Goal: Transaction & Acquisition: Book appointment/travel/reservation

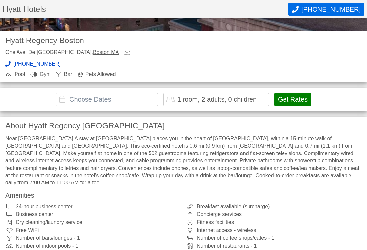
scroll to position [167, 0]
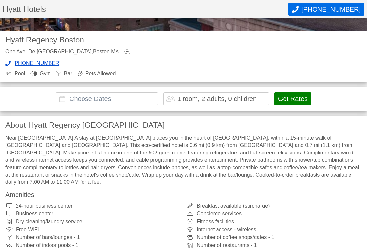
click at [299, 98] on button "Get Rates" at bounding box center [292, 98] width 37 height 13
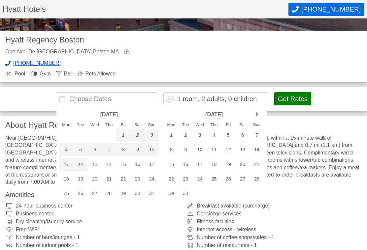
click at [256, 115] on link "next month" at bounding box center [257, 115] width 10 height 10
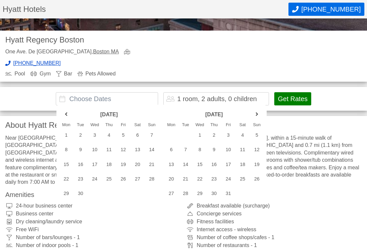
click at [258, 115] on link "next month" at bounding box center [257, 115] width 10 height 10
click at [256, 116] on link "next month" at bounding box center [257, 115] width 10 height 10
click at [258, 115] on link "next month" at bounding box center [257, 115] width 10 height 10
click at [261, 113] on link "next month" at bounding box center [257, 115] width 10 height 10
click at [259, 114] on link "next month" at bounding box center [257, 115] width 10 height 10
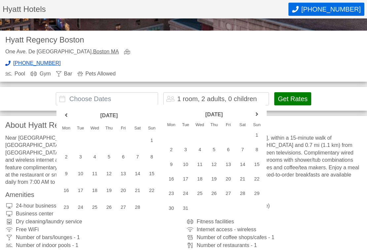
click at [256, 115] on link "next month" at bounding box center [257, 115] width 10 height 10
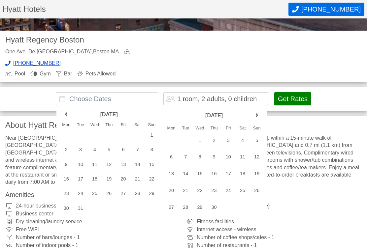
click at [259, 116] on link "next month" at bounding box center [257, 116] width 10 height 10
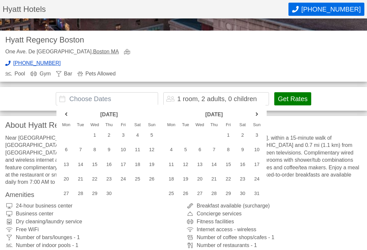
click at [256, 118] on link "next month" at bounding box center [257, 115] width 10 height 10
click at [217, 165] on div "18" at bounding box center [214, 164] width 14 height 13
type input "[DATE] - [DATE]"
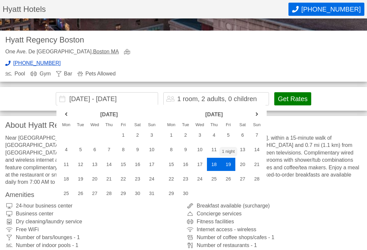
click at [230, 164] on div "19" at bounding box center [228, 164] width 14 height 13
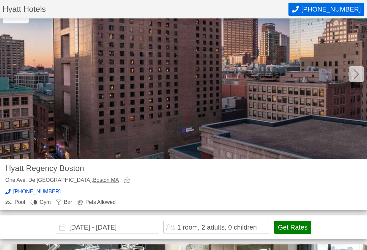
scroll to position [38, 0]
